Goal: Transaction & Acquisition: Purchase product/service

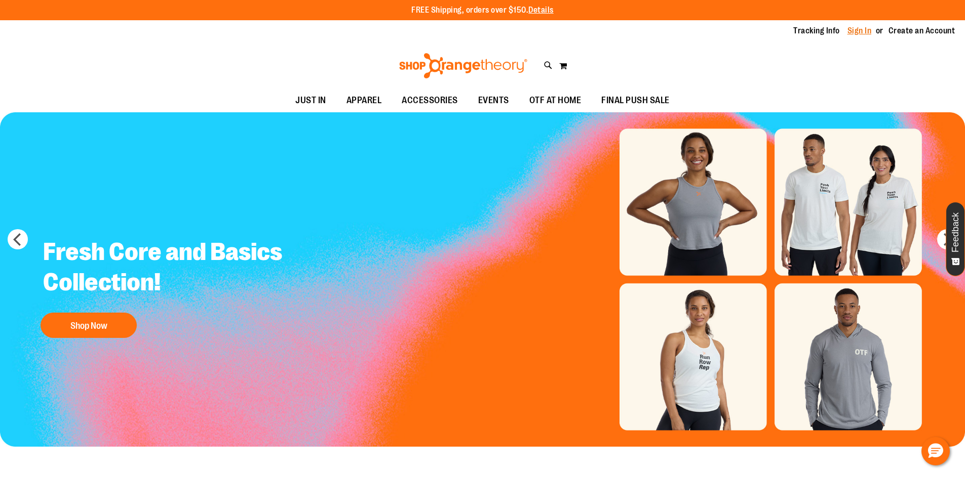
type input "**********"
drag, startPoint x: 862, startPoint y: 30, endPoint x: 853, endPoint y: 38, distance: 12.6
click at [862, 30] on link "Sign In" at bounding box center [859, 30] width 24 height 11
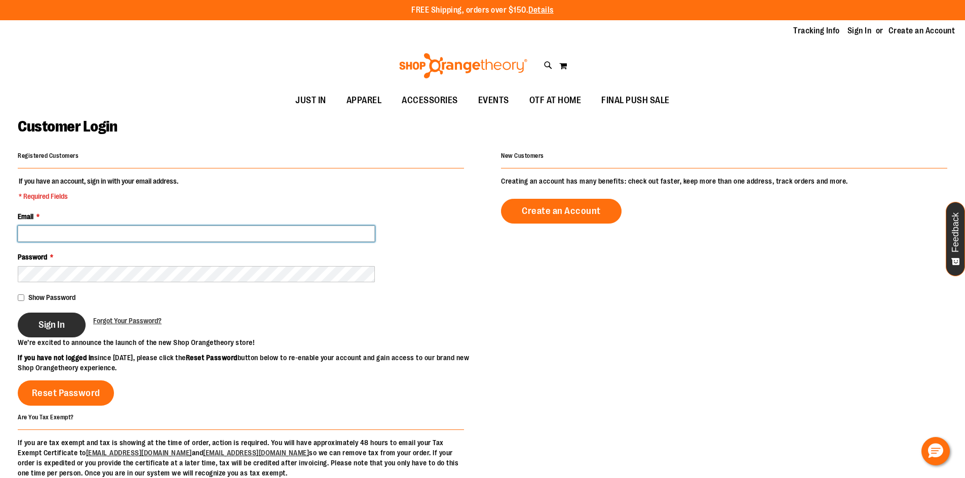
type input "**********"
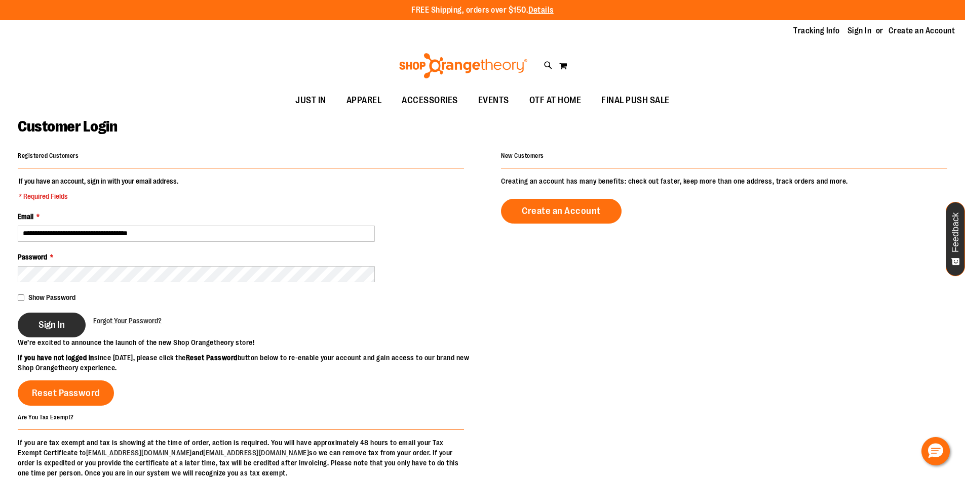
type input "**********"
click at [61, 329] on span "Sign In" at bounding box center [51, 324] width 26 height 11
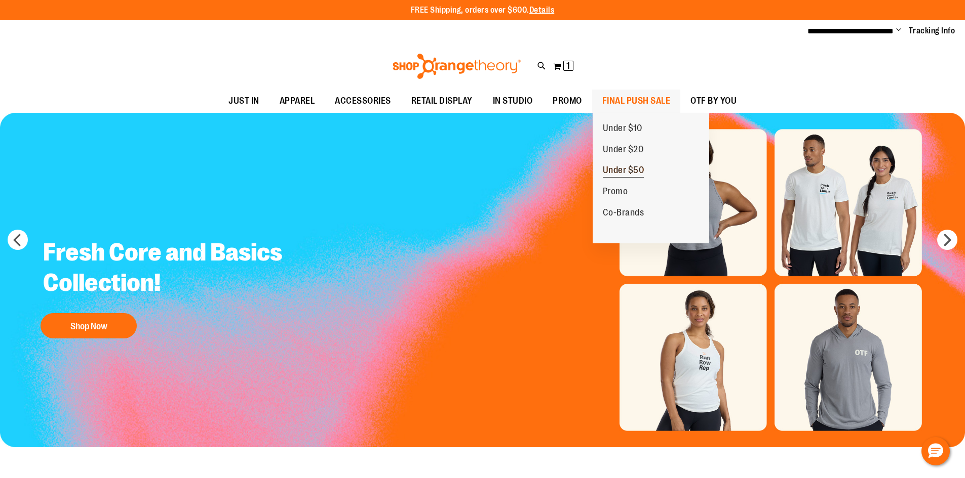
type input "**********"
click at [610, 169] on span "Under $50" at bounding box center [624, 171] width 42 height 13
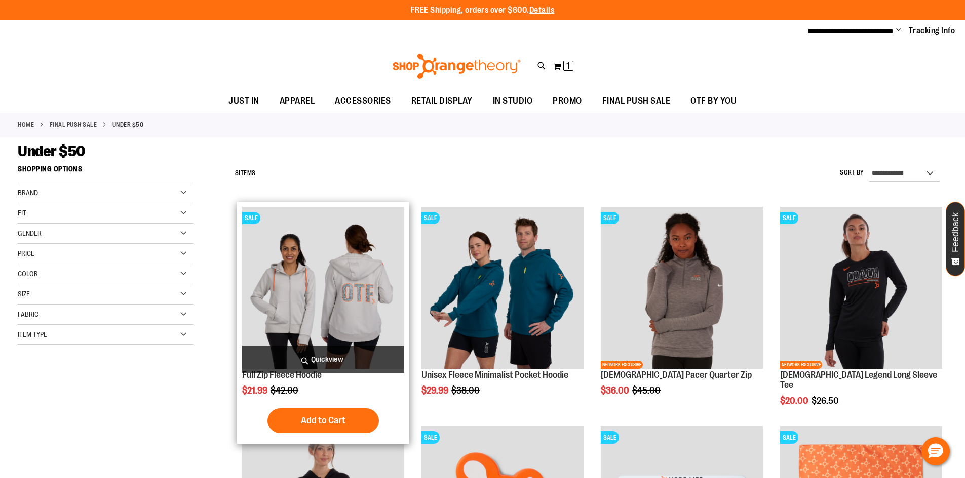
type input "**********"
click at [297, 358] on span "Quickview" at bounding box center [323, 359] width 162 height 27
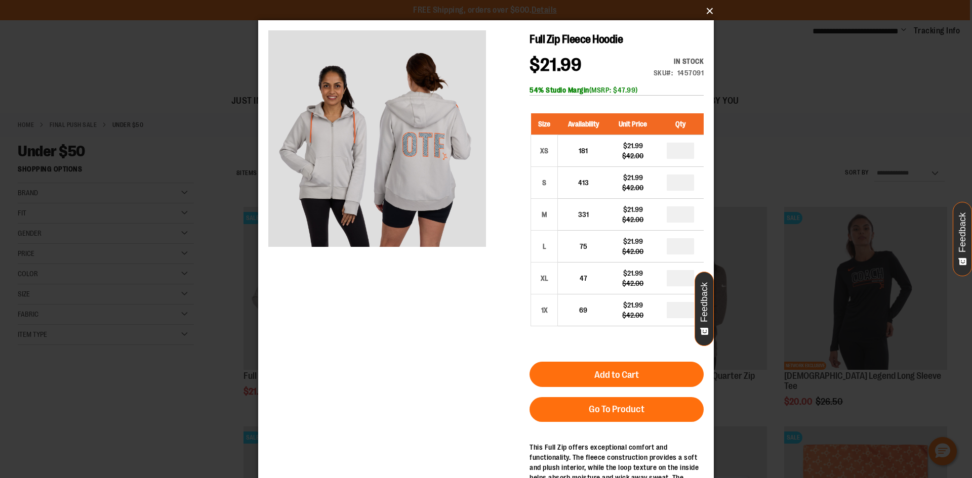
click at [705, 12] on button "×" at bounding box center [489, 11] width 456 height 22
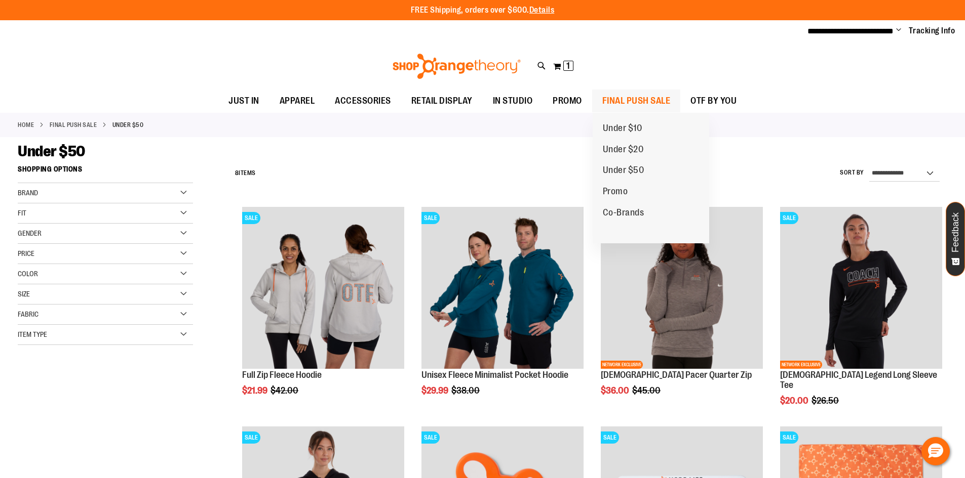
click at [631, 103] on span "FINAL PUSH SALE" at bounding box center [636, 101] width 68 height 23
click at [619, 151] on span "Under $20" at bounding box center [623, 150] width 41 height 13
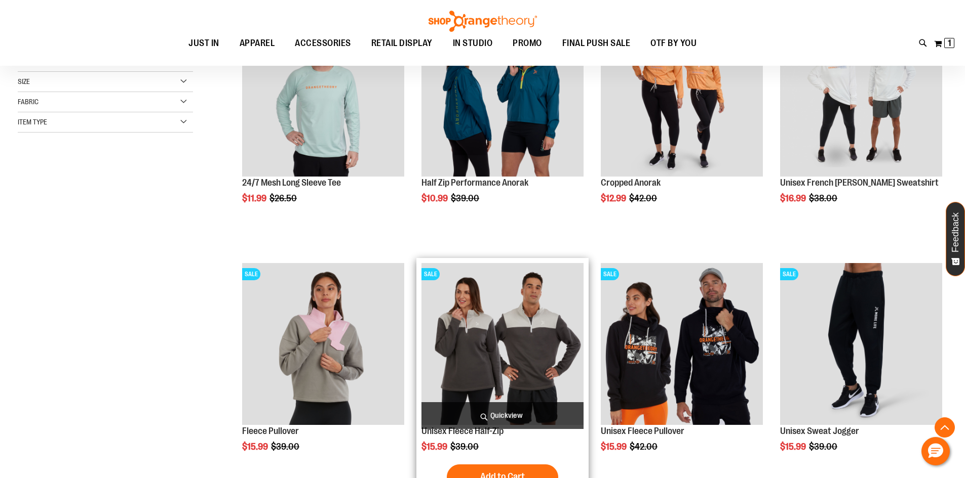
scroll to position [303, 0]
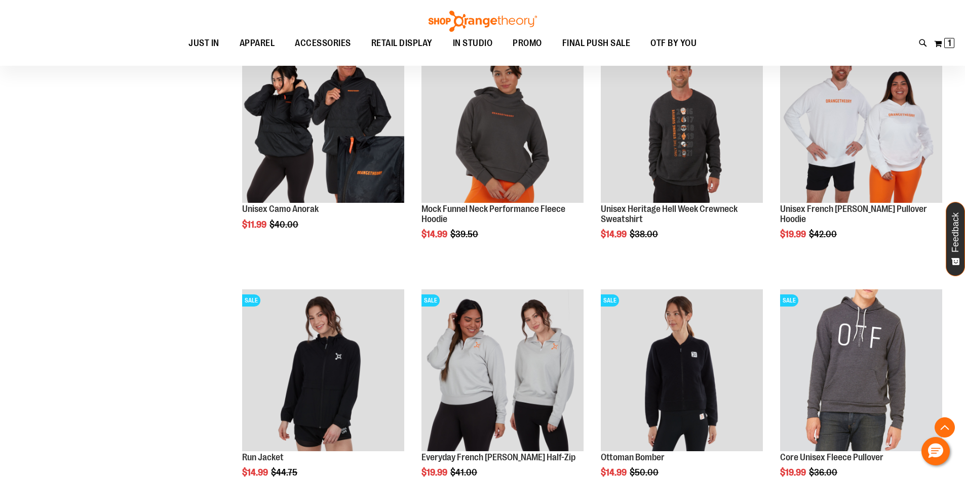
scroll to position [962, 0]
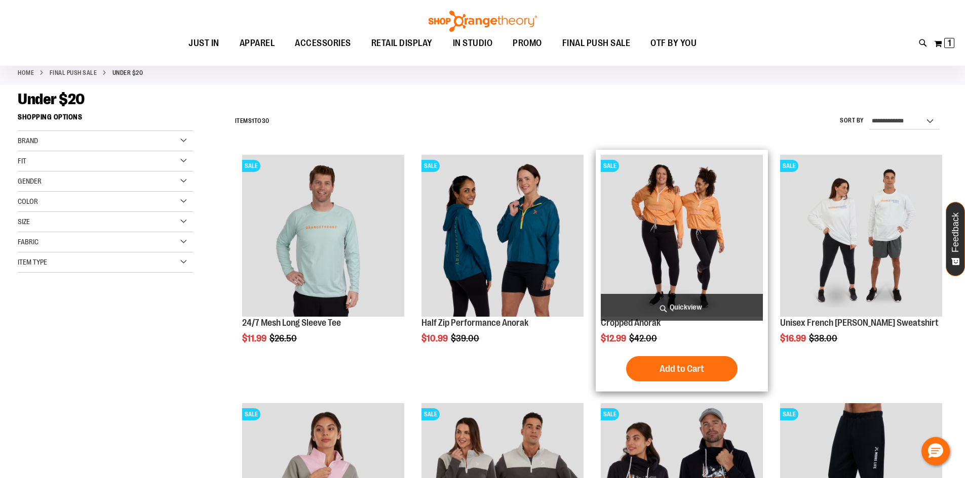
scroll to position [50, 0]
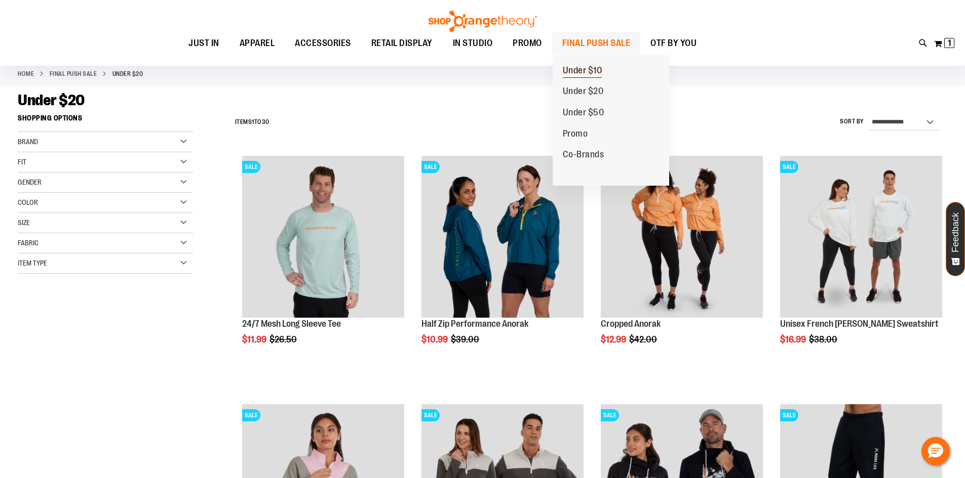
type input "**********"
click at [595, 70] on span "Under $10" at bounding box center [582, 71] width 39 height 13
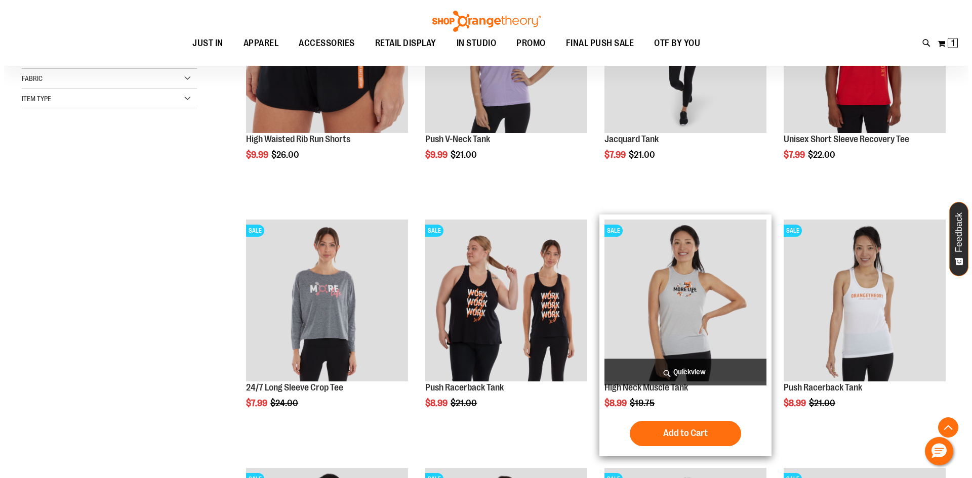
scroll to position [253, 0]
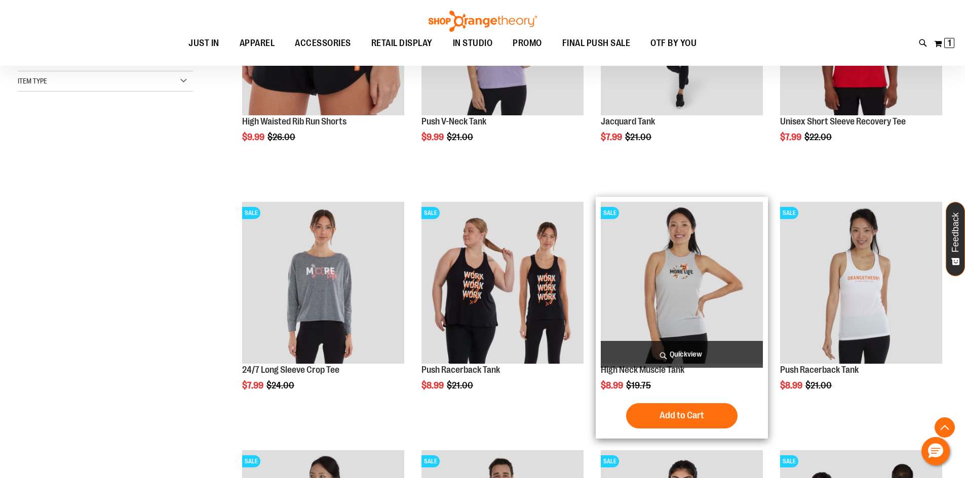
type input "**********"
click at [683, 354] on span "Quickview" at bounding box center [682, 354] width 162 height 27
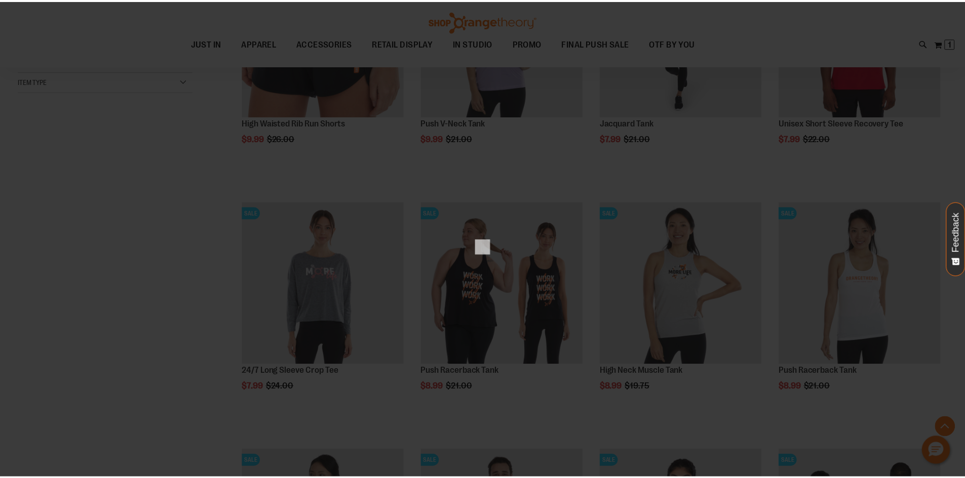
scroll to position [0, 0]
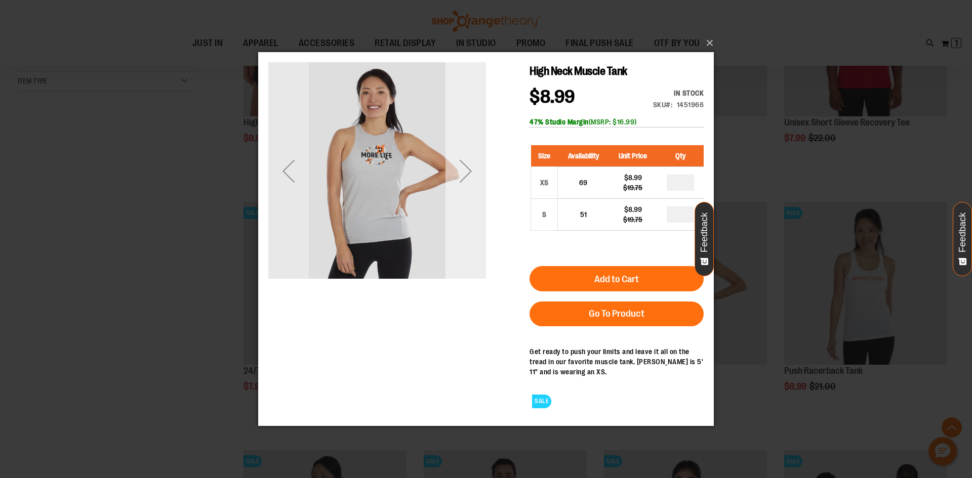
click at [466, 182] on div "Next" at bounding box center [466, 170] width 41 height 41
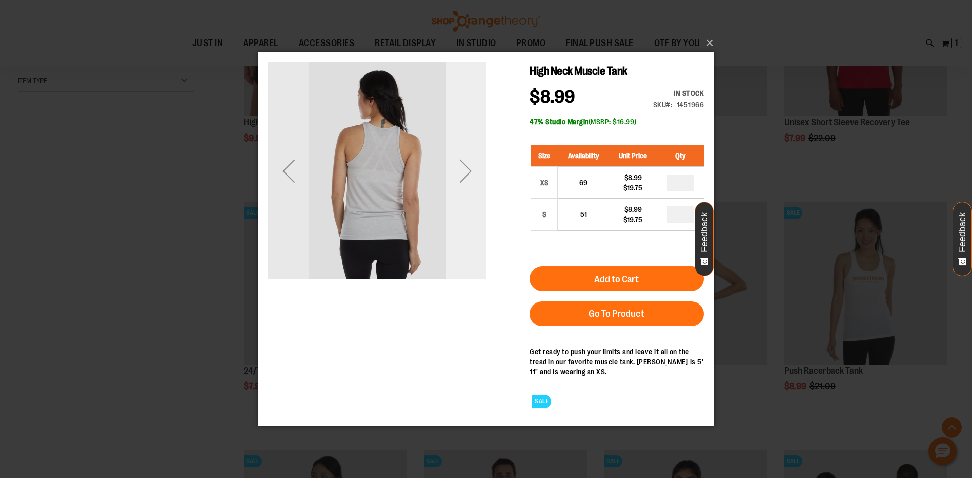
click at [464, 179] on div "Next" at bounding box center [466, 170] width 41 height 41
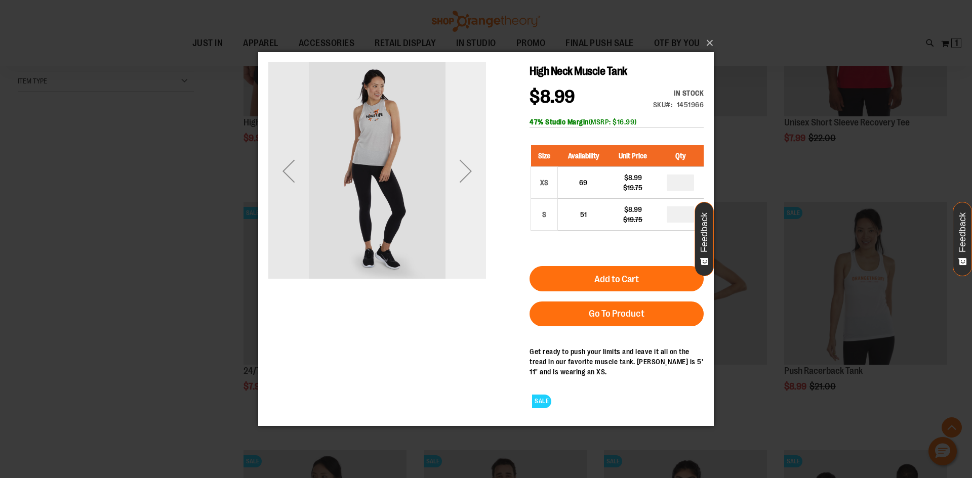
click at [464, 179] on div "Next" at bounding box center [466, 170] width 41 height 41
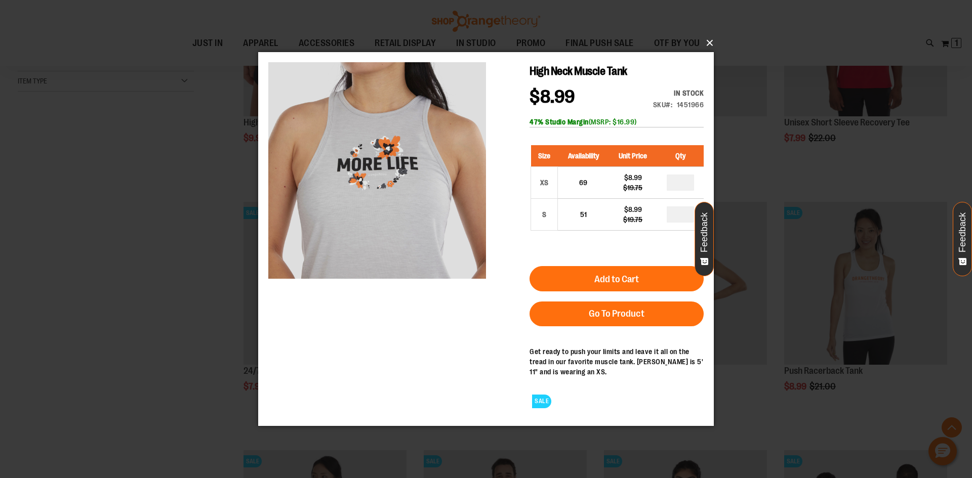
click at [712, 43] on button "×" at bounding box center [489, 43] width 456 height 22
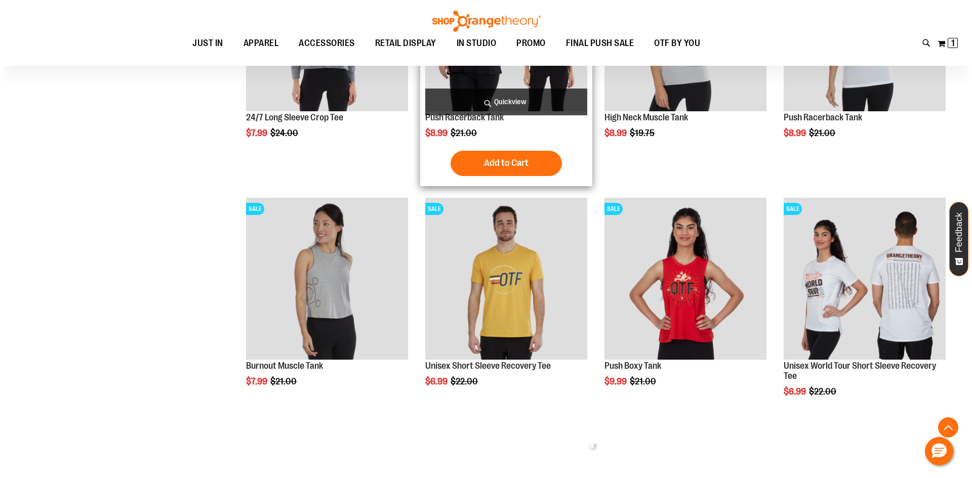
scroll to position [506, 0]
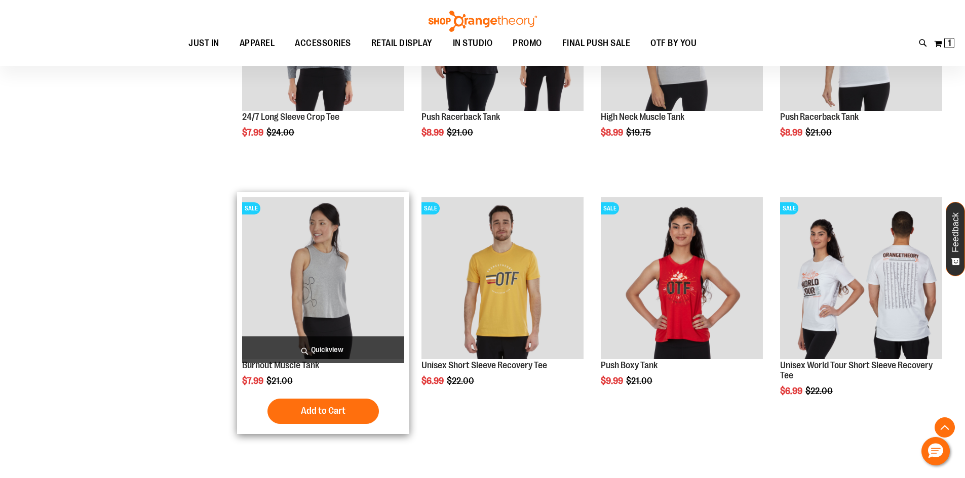
click at [314, 347] on span "Quickview" at bounding box center [323, 350] width 162 height 27
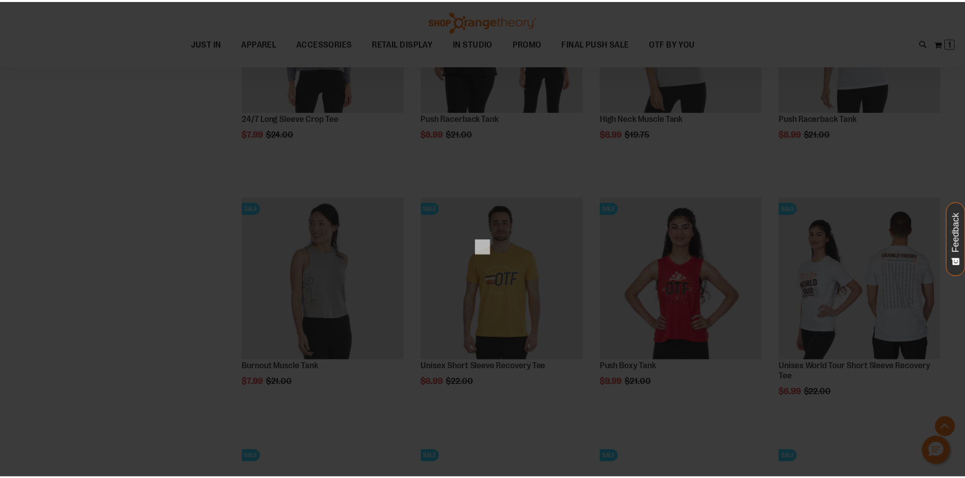
scroll to position [0, 0]
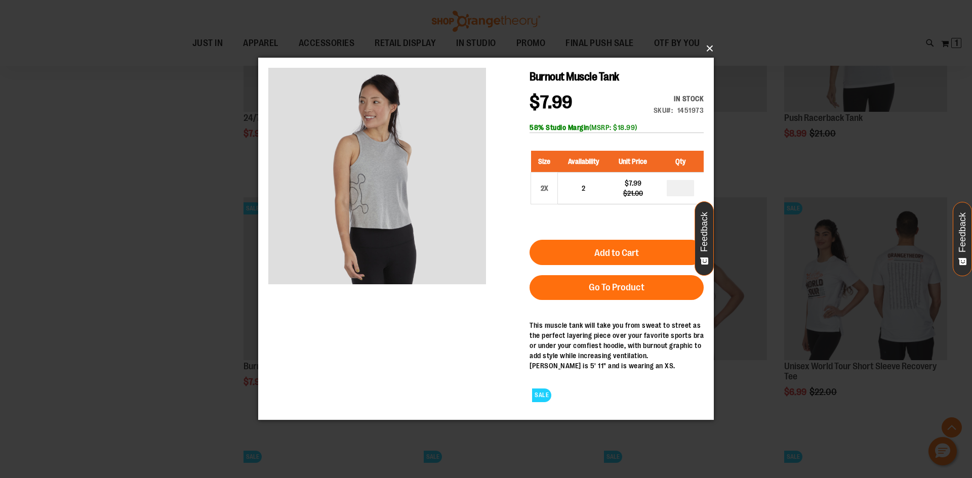
click at [710, 48] on button "×" at bounding box center [489, 48] width 456 height 22
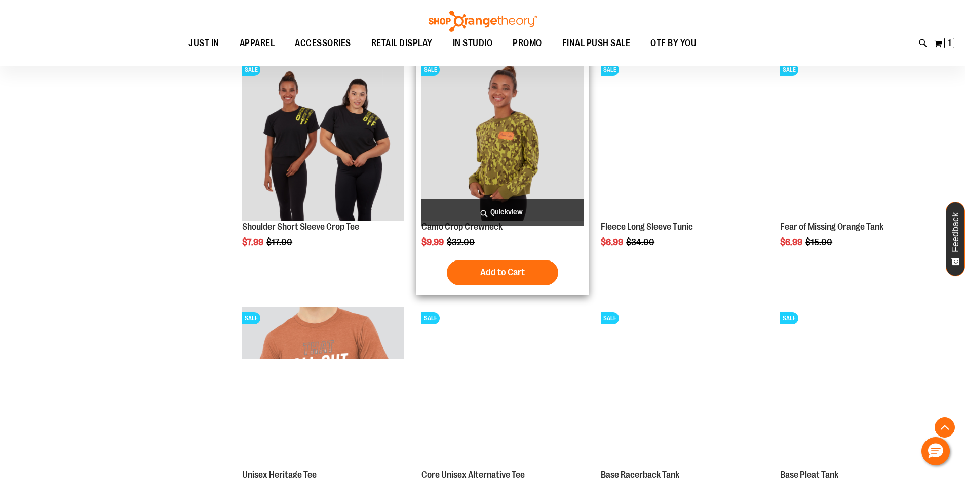
scroll to position [911, 0]
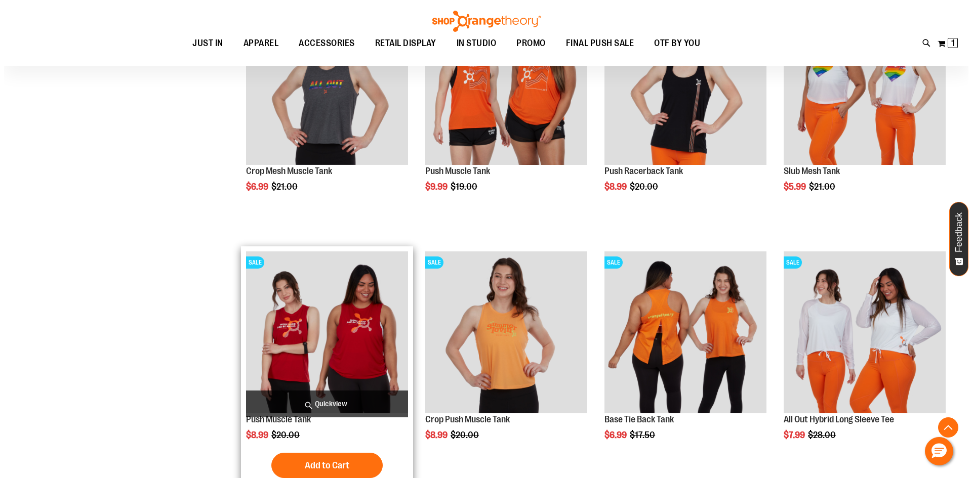
scroll to position [1468, 0]
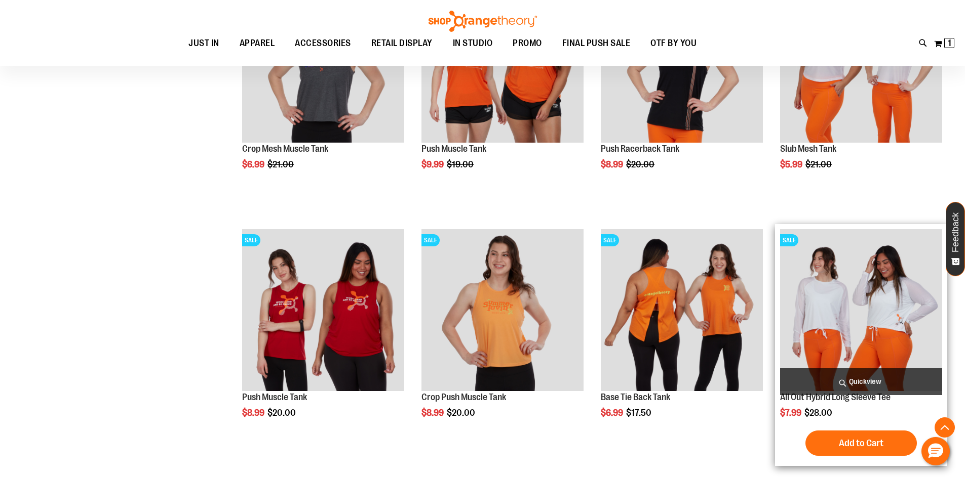
click at [822, 378] on span "Quickview" at bounding box center [861, 382] width 162 height 27
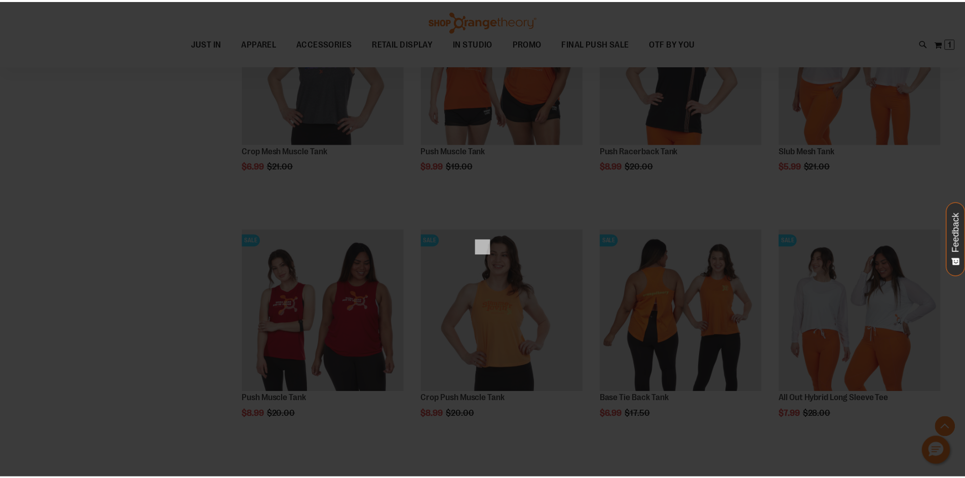
scroll to position [0, 0]
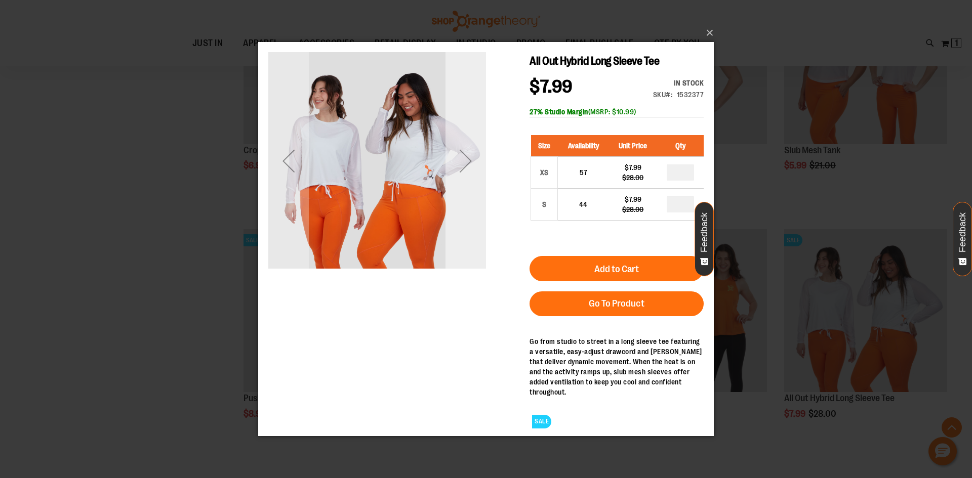
click at [462, 167] on div "Next" at bounding box center [466, 160] width 41 height 41
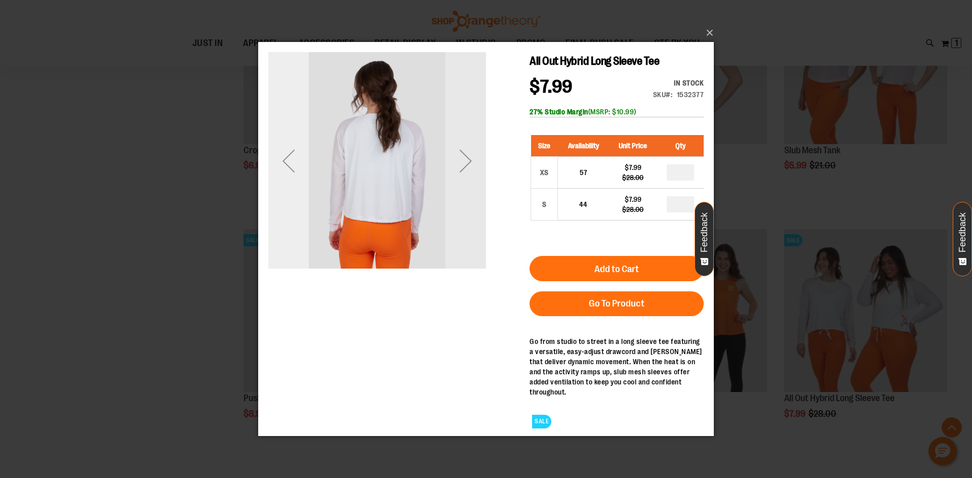
click at [281, 161] on div "Previous" at bounding box center [288, 160] width 41 height 41
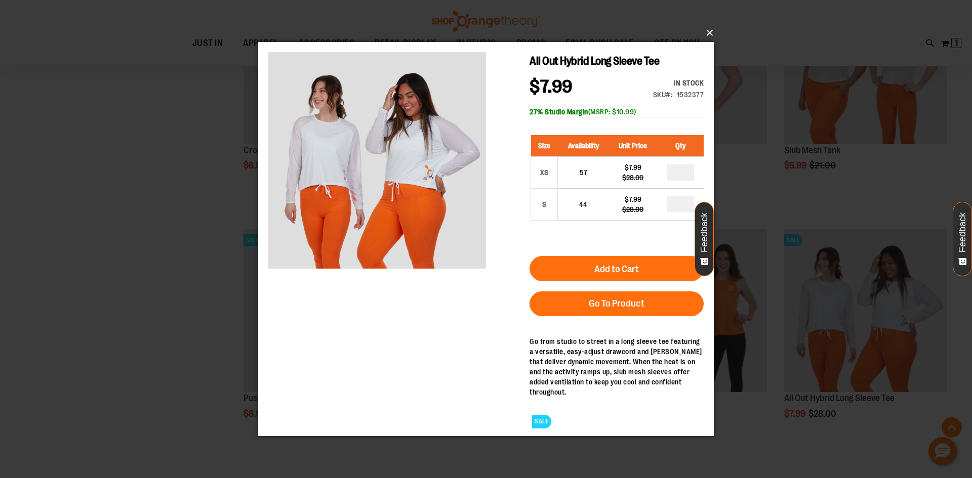
click at [706, 30] on button "×" at bounding box center [489, 33] width 456 height 22
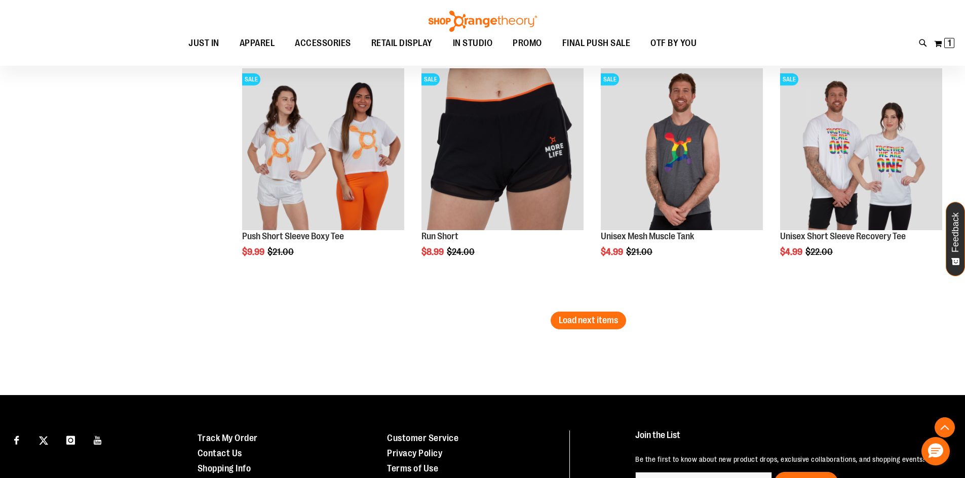
scroll to position [2177, 0]
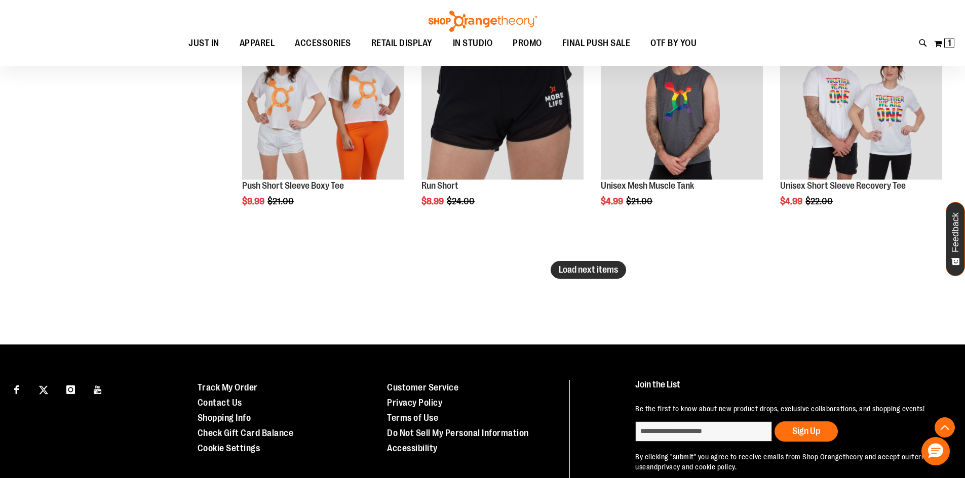
click at [566, 269] on span "Load next items" at bounding box center [587, 270] width 59 height 10
